Goal: Transaction & Acquisition: Purchase product/service

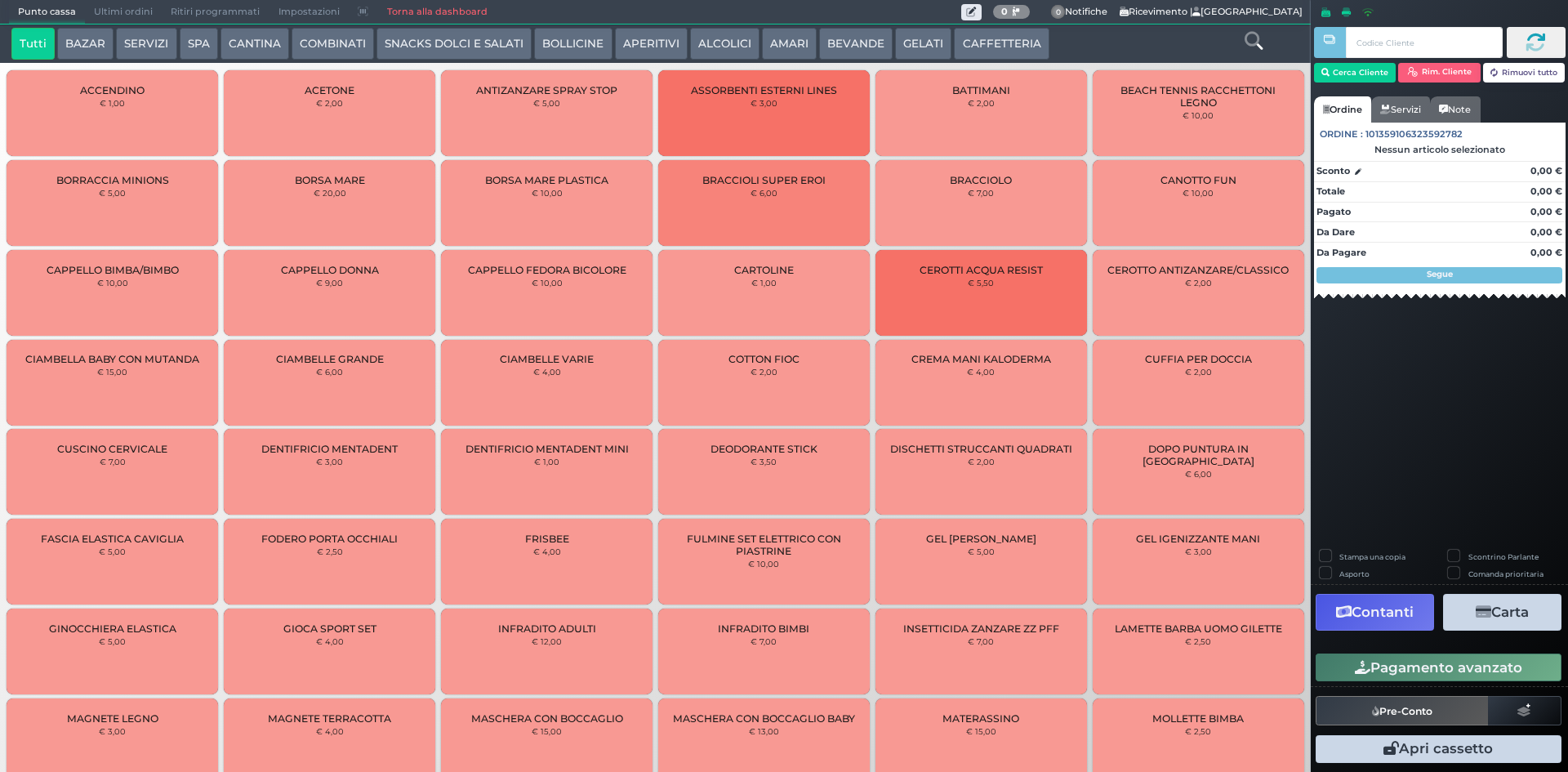
click at [1008, 45] on button "CAFFETTERIA" at bounding box center [1001, 44] width 95 height 33
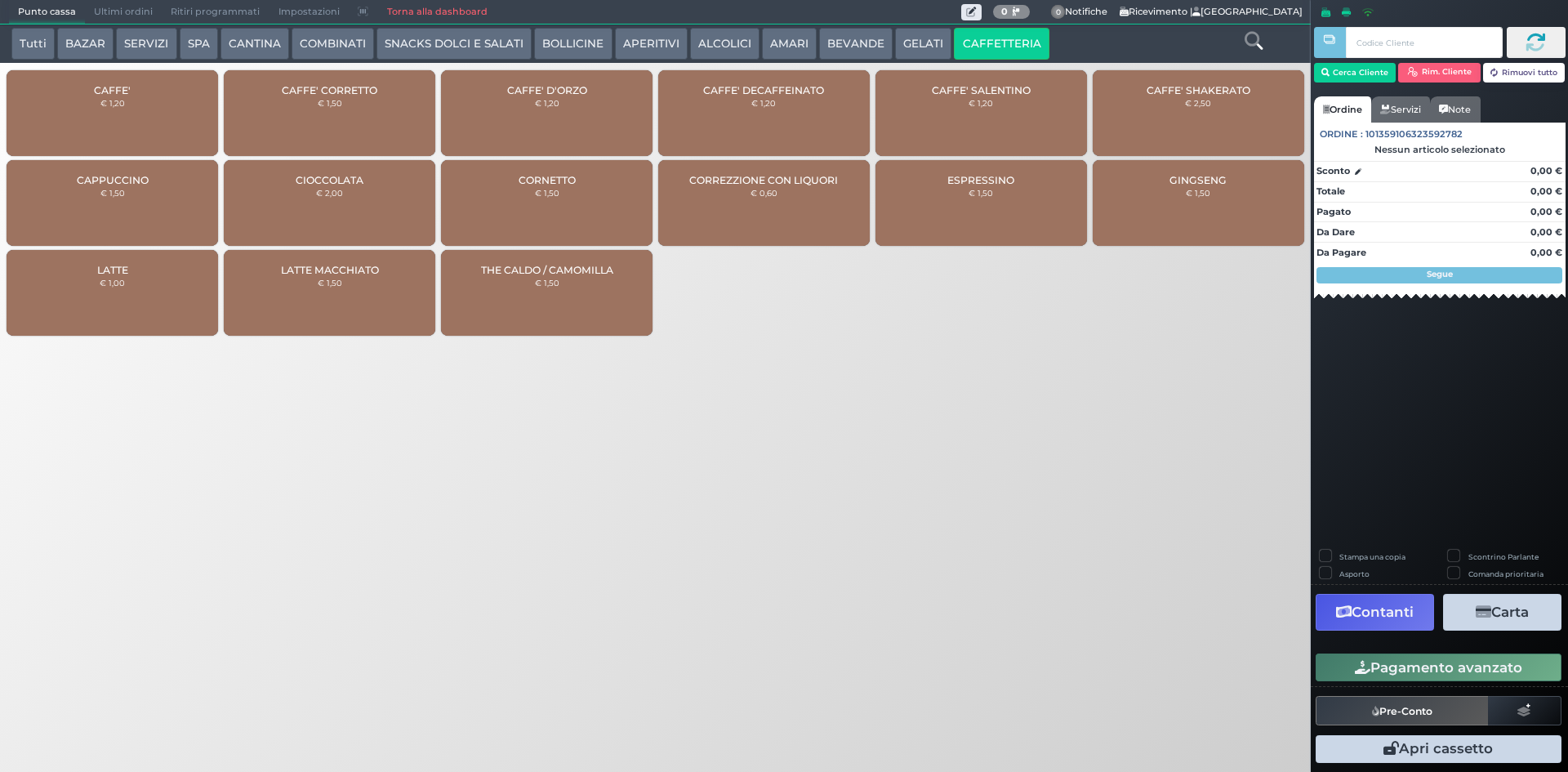
click at [166, 109] on div "CAFFE' € 1,20" at bounding box center [112, 112] width 211 height 86
click at [165, 109] on div "CAFFE' € 1,20" at bounding box center [112, 112] width 211 height 86
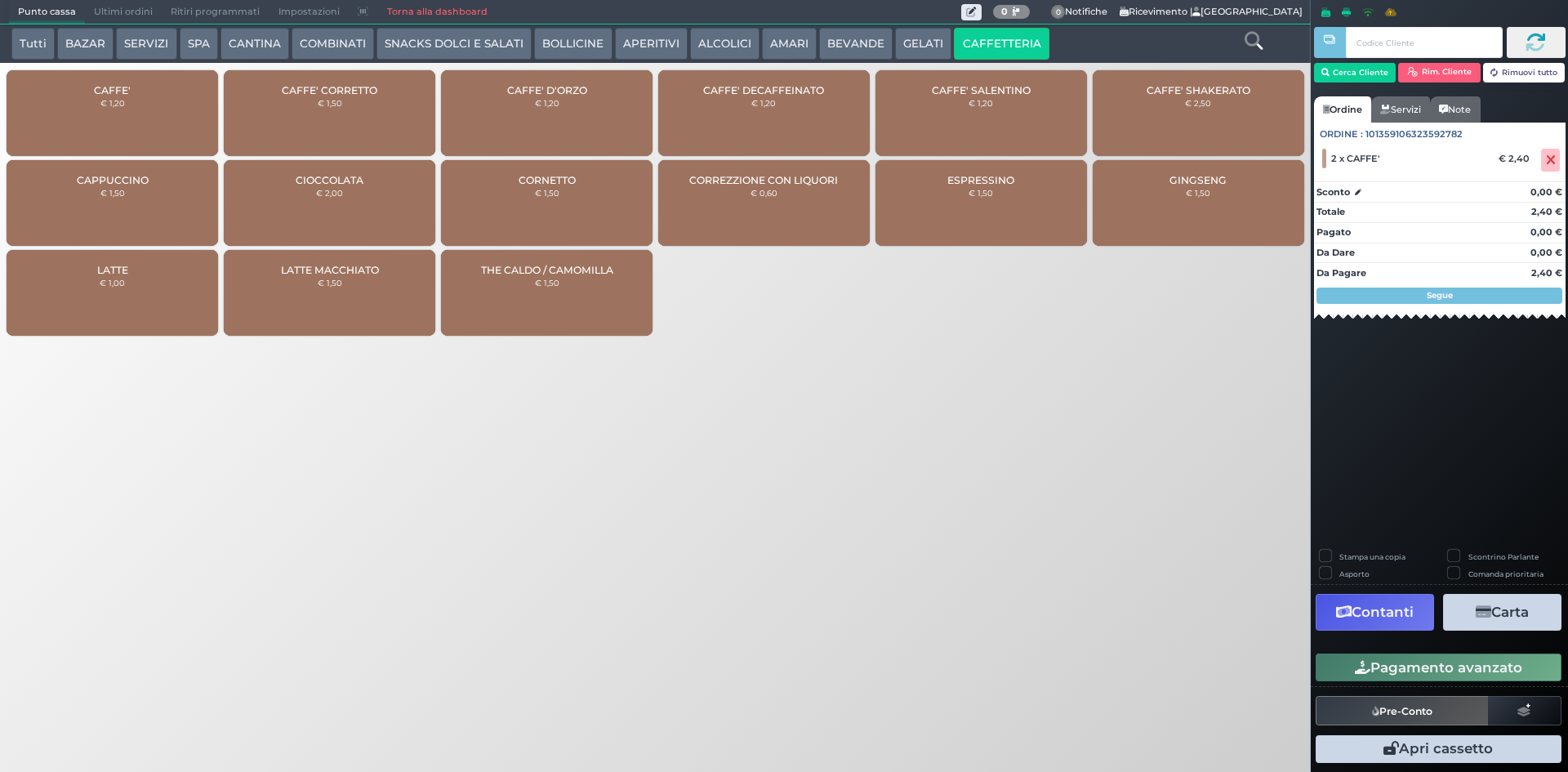
click at [165, 109] on div "CAFFE' € 1,20" at bounding box center [112, 112] width 211 height 86
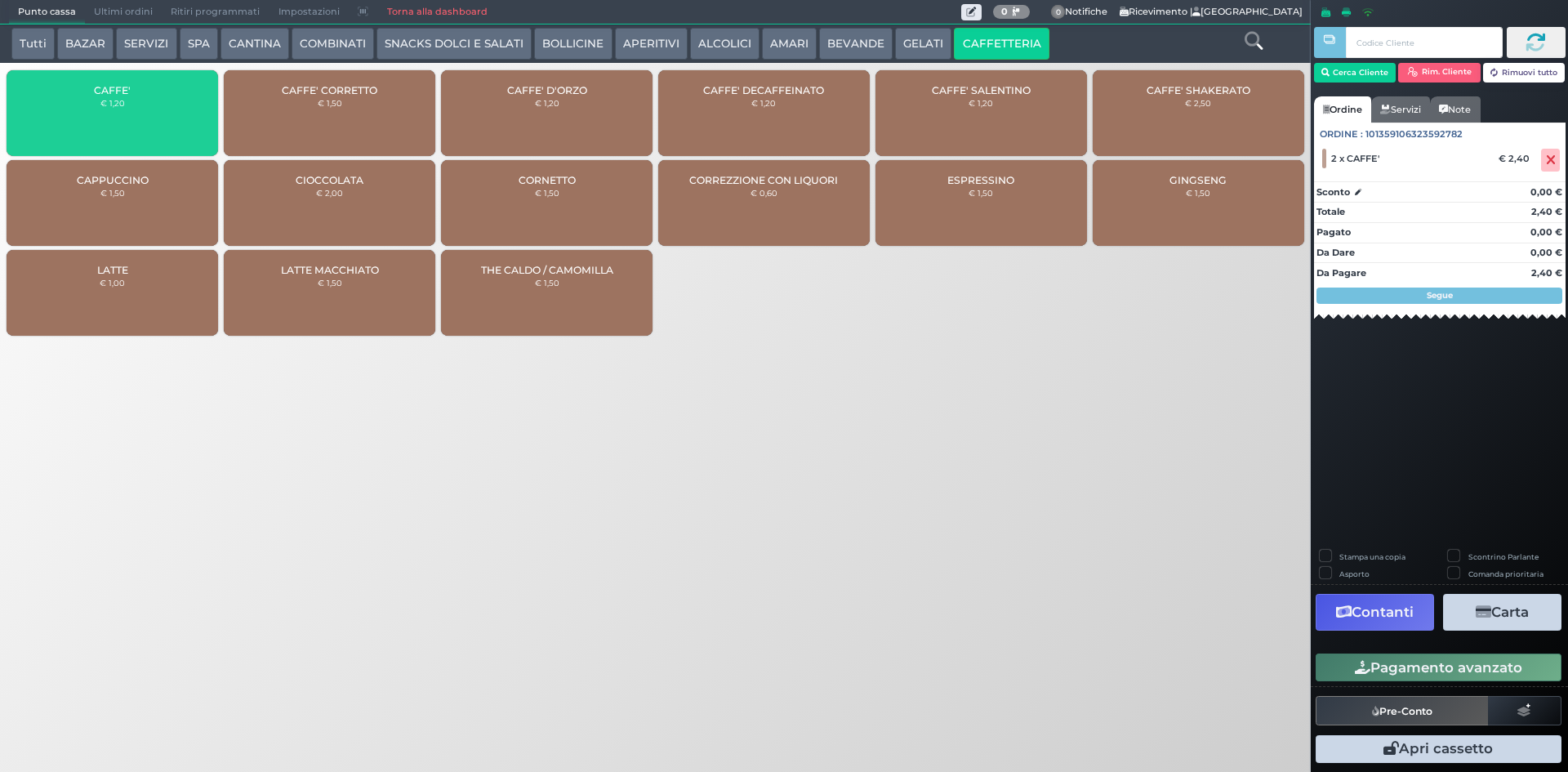
click at [165, 109] on div "CAFFE' € 1,20" at bounding box center [112, 112] width 211 height 86
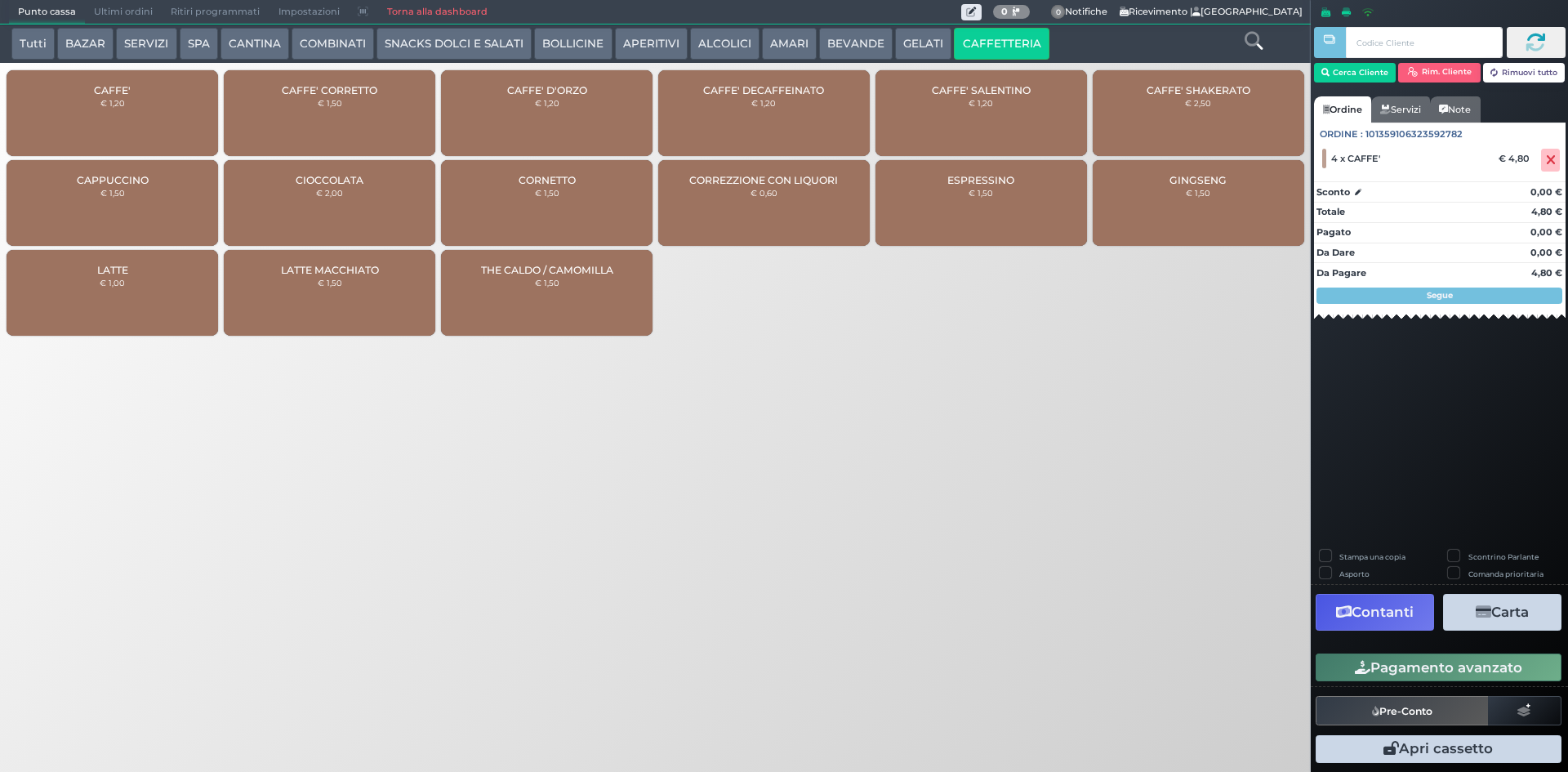
click at [1413, 664] on button "Pagamento avanzato" at bounding box center [1439, 667] width 246 height 28
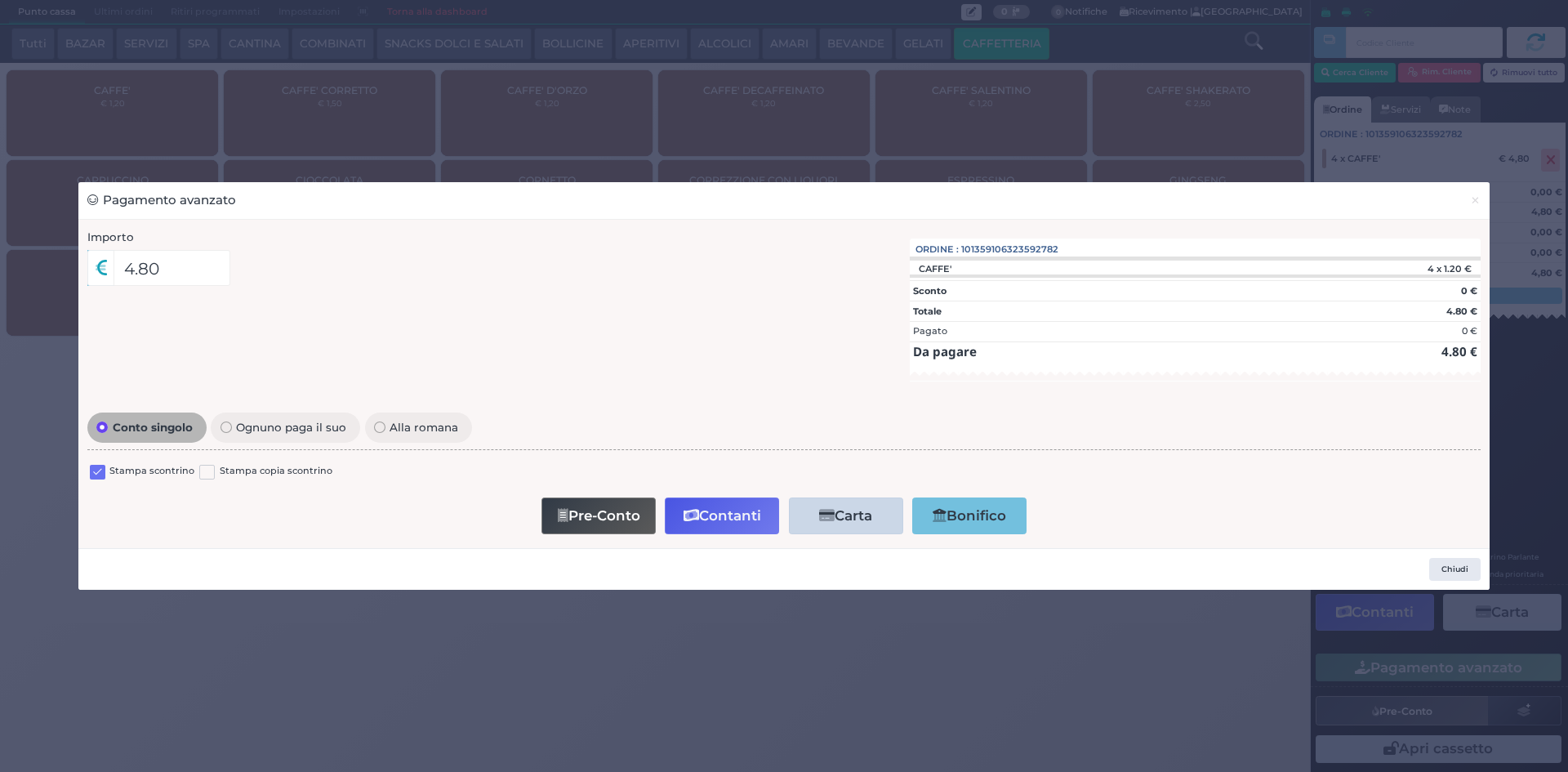
click at [130, 474] on label "Stampa scontrino" at bounding box center [152, 472] width 85 height 15
click at [130, 470] on label "Stampa scontrino" at bounding box center [152, 472] width 85 height 15
click at [115, 475] on label "Stampa scontrino" at bounding box center [152, 472] width 85 height 15
click at [106, 475] on div "Stampa scontrino" at bounding box center [142, 474] width 105 height 19
click at [101, 475] on label at bounding box center [98, 473] width 15 height 15
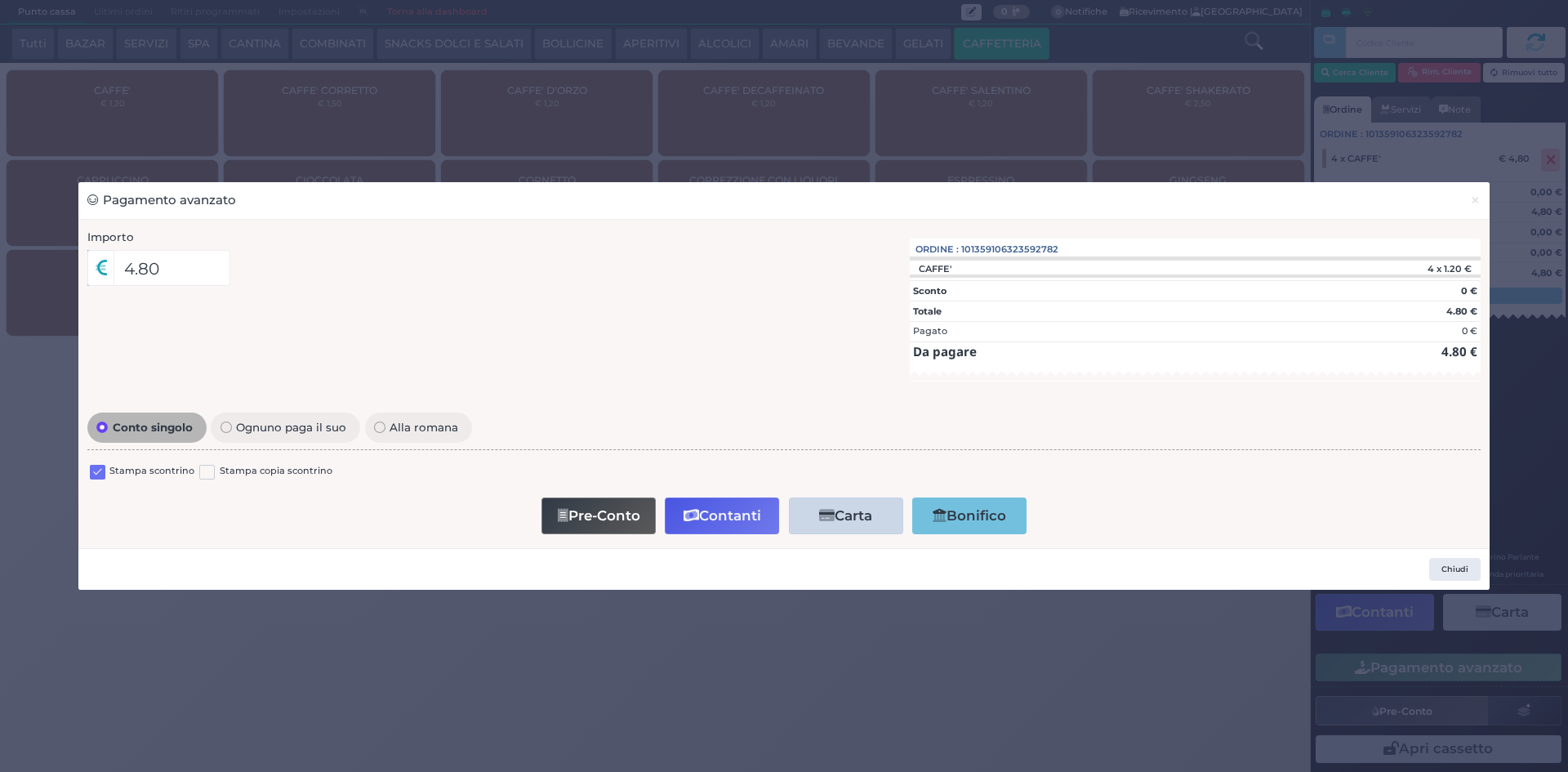
click at [0, 0] on input "checkbox" at bounding box center [0, 0] width 0 height 0
click at [612, 529] on button "Pre-Conto" at bounding box center [599, 516] width 114 height 37
click at [1474, 191] on span "×" at bounding box center [1475, 200] width 11 height 18
